Goal: Information Seeking & Learning: Learn about a topic

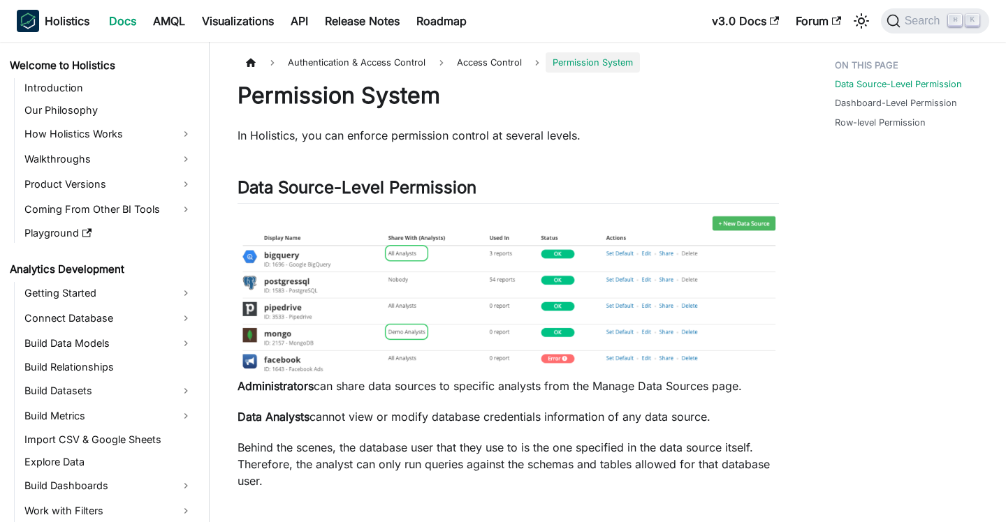
scroll to position [688, 0]
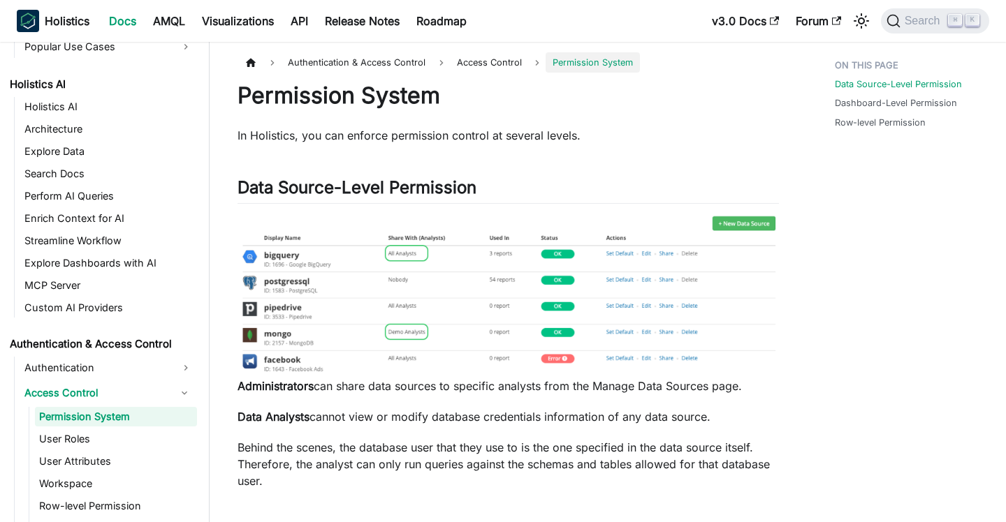
click at [369, 321] on img at bounding box center [507, 294] width 541 height 159
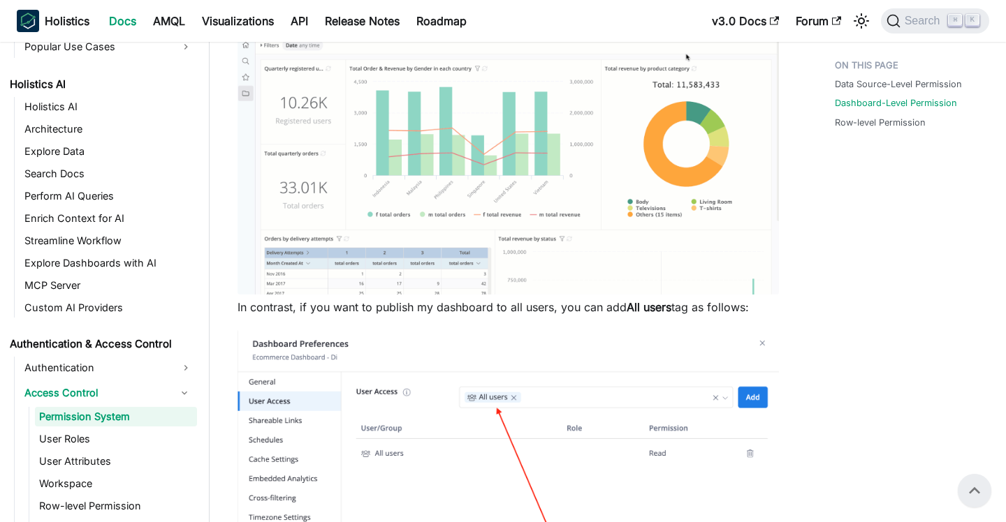
scroll to position [622, 0]
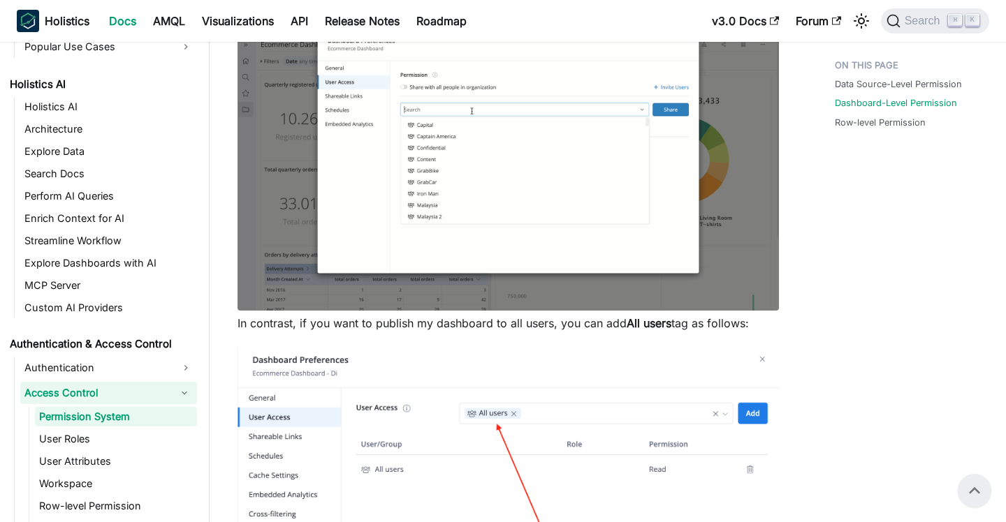
click at [54, 393] on link "Access Control" at bounding box center [96, 393] width 152 height 22
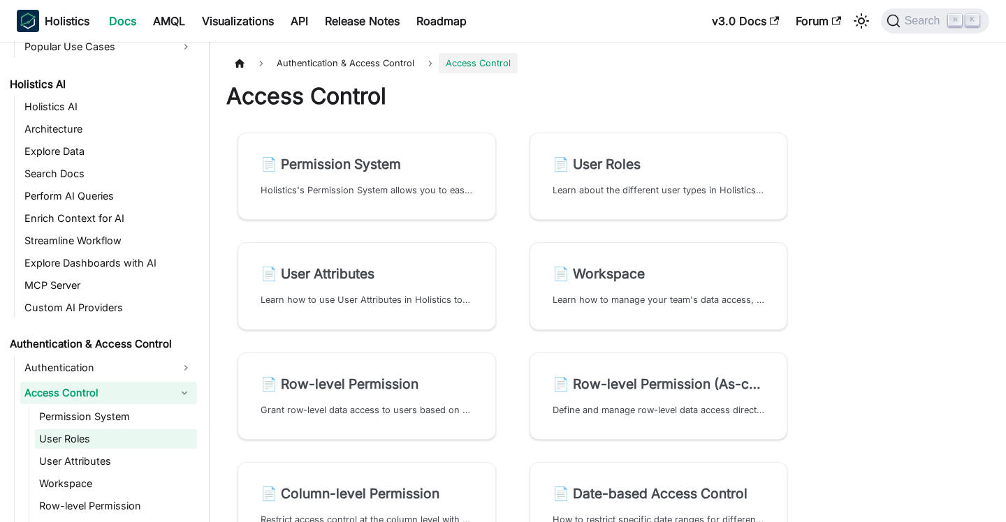
click at [53, 444] on link "User Roles" at bounding box center [116, 440] width 162 height 20
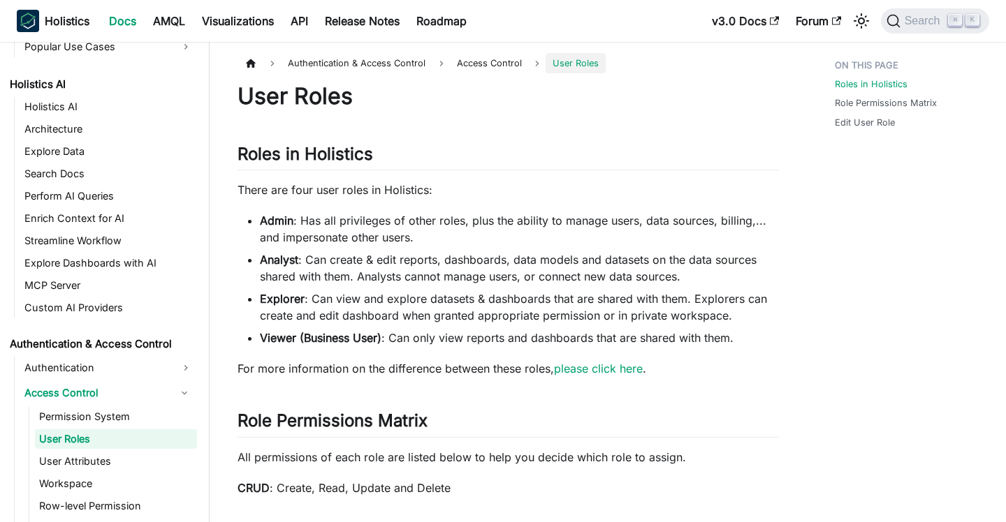
scroll to position [710, 0]
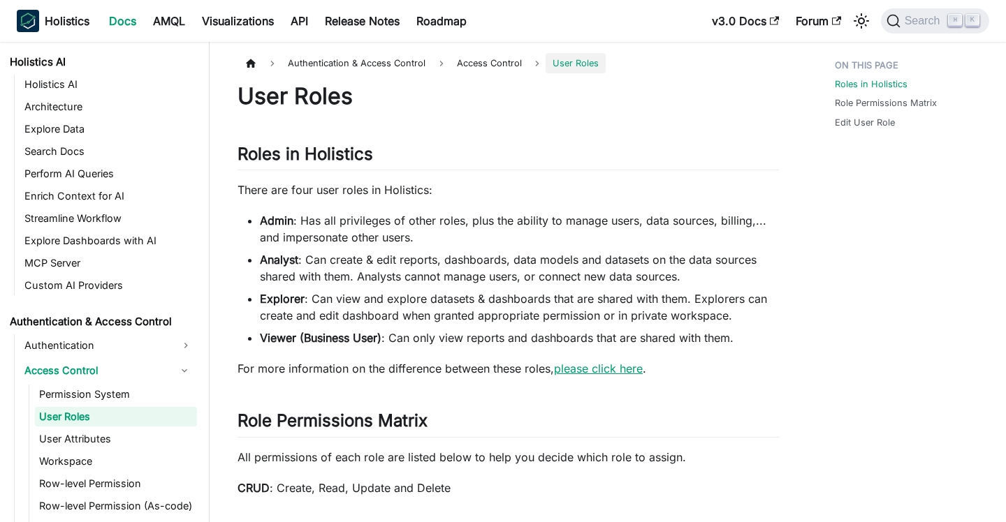
click at [584, 363] on link "please click here" at bounding box center [598, 369] width 89 height 14
click at [411, 308] on li "Explorer : Can view and explore datasets & dashboards that are shared with them…" at bounding box center [519, 308] width 519 height 34
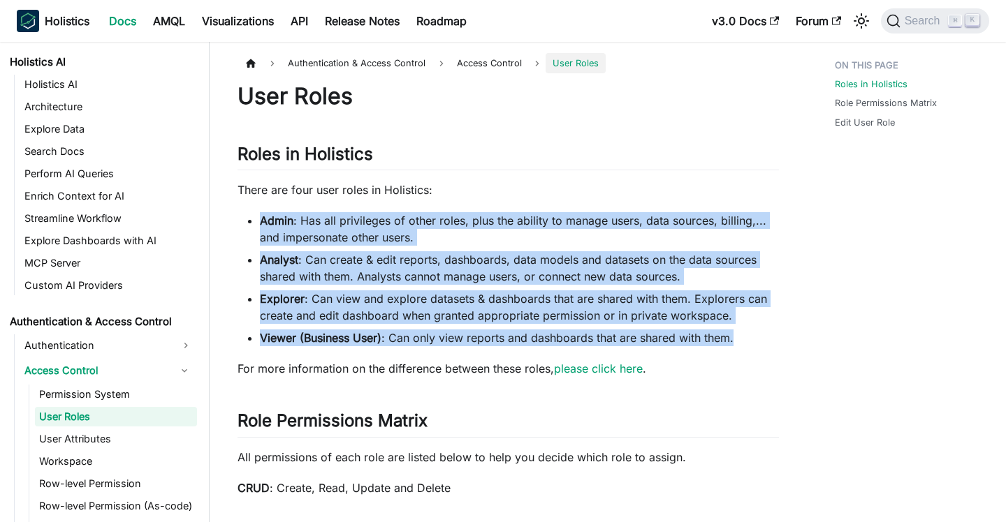
drag, startPoint x: 263, startPoint y: 221, endPoint x: 762, endPoint y: 330, distance: 510.6
click at [776, 332] on ul "Admin : Has all privileges of other roles, plus the ability to manage users, da…" at bounding box center [507, 279] width 541 height 134
copy ul "Admin : Has all privileges of other roles, plus the ability to manage users, da…"
click at [534, 371] on p "For more information on the difference between these roles, please click here ." at bounding box center [507, 368] width 541 height 17
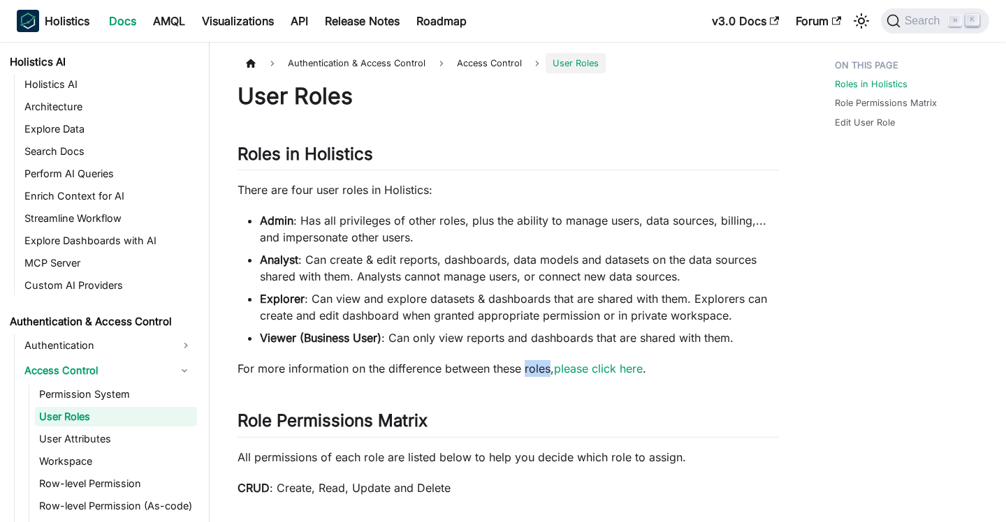
click at [534, 371] on p "For more information on the difference between these roles, please click here ." at bounding box center [507, 368] width 541 height 17
